Goal: Check status: Check status

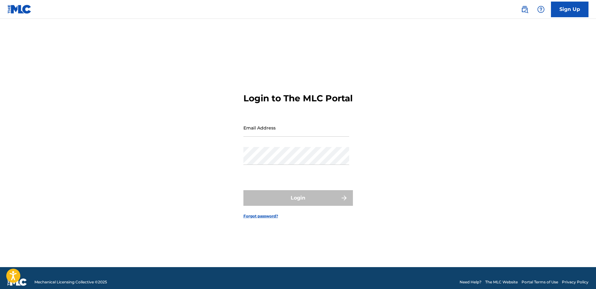
type input "[EMAIL_ADDRESS][DOMAIN_NAME]"
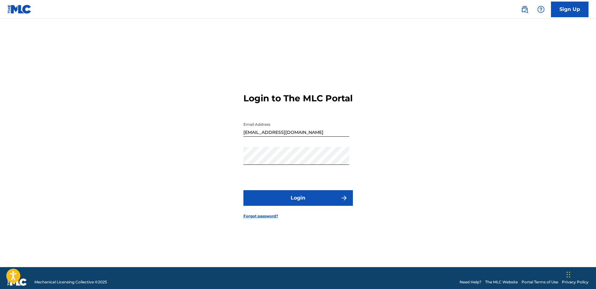
click at [288, 201] on button "Login" at bounding box center [298, 198] width 110 height 16
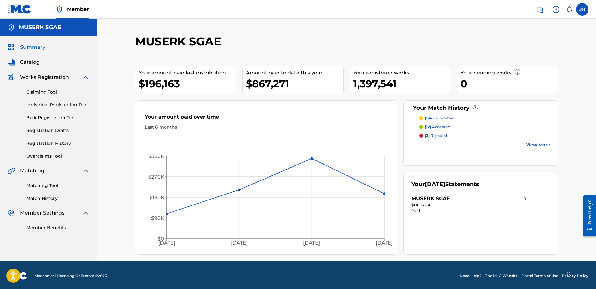
click at [523, 198] on img at bounding box center [526, 199] width 8 height 8
